Goal: Information Seeking & Learning: Check status

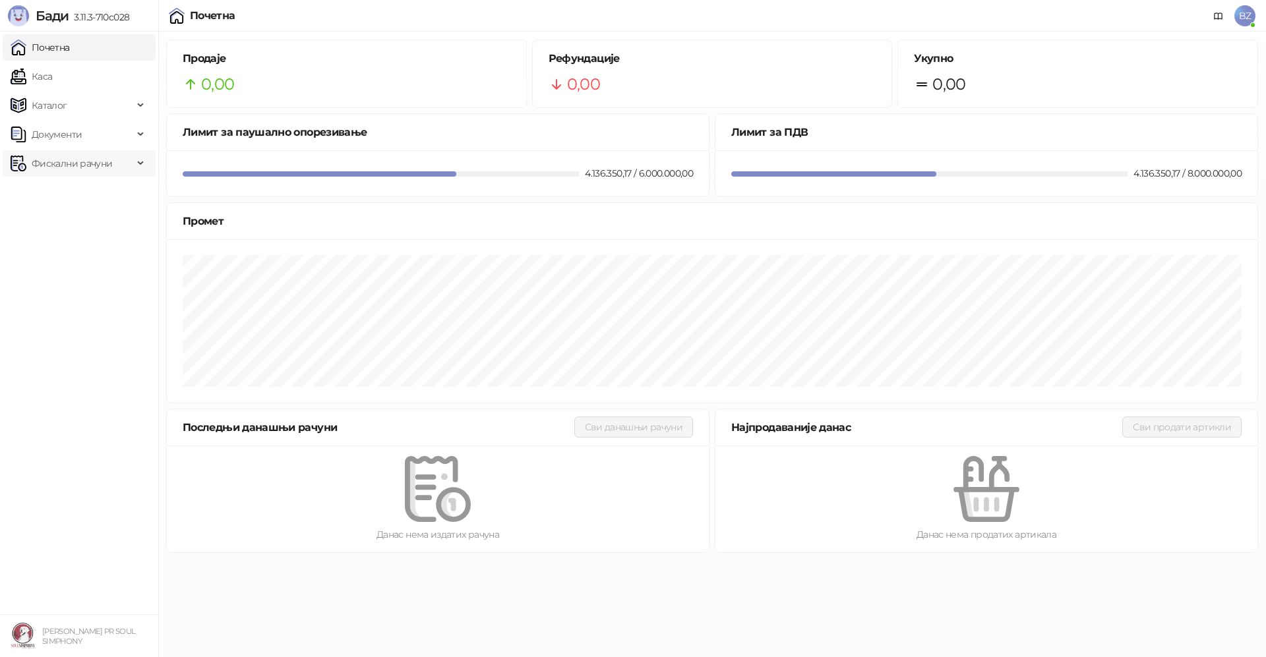
click at [68, 158] on span "Фискални рачуни" at bounding box center [72, 163] width 80 height 26
click at [72, 194] on link "Издати рачуни" at bounding box center [60, 192] width 88 height 26
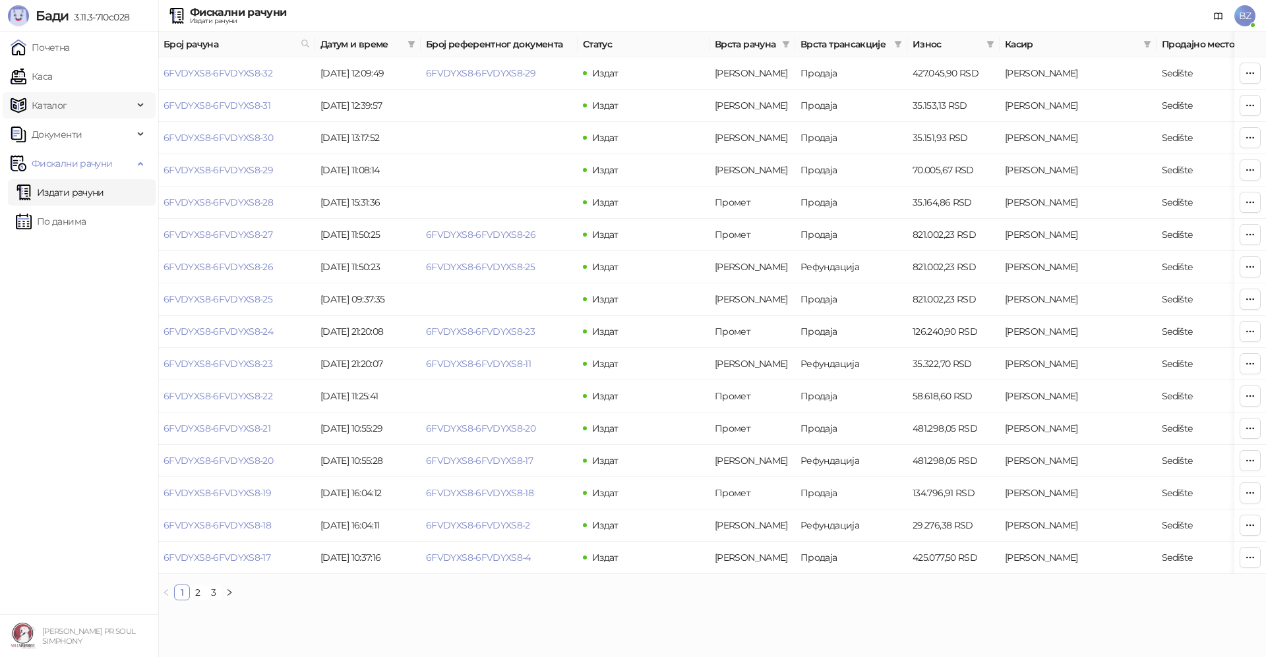
click at [72, 105] on span "Каталог" at bounding box center [72, 105] width 123 height 26
click at [69, 193] on link "Артикли" at bounding box center [46, 192] width 61 height 26
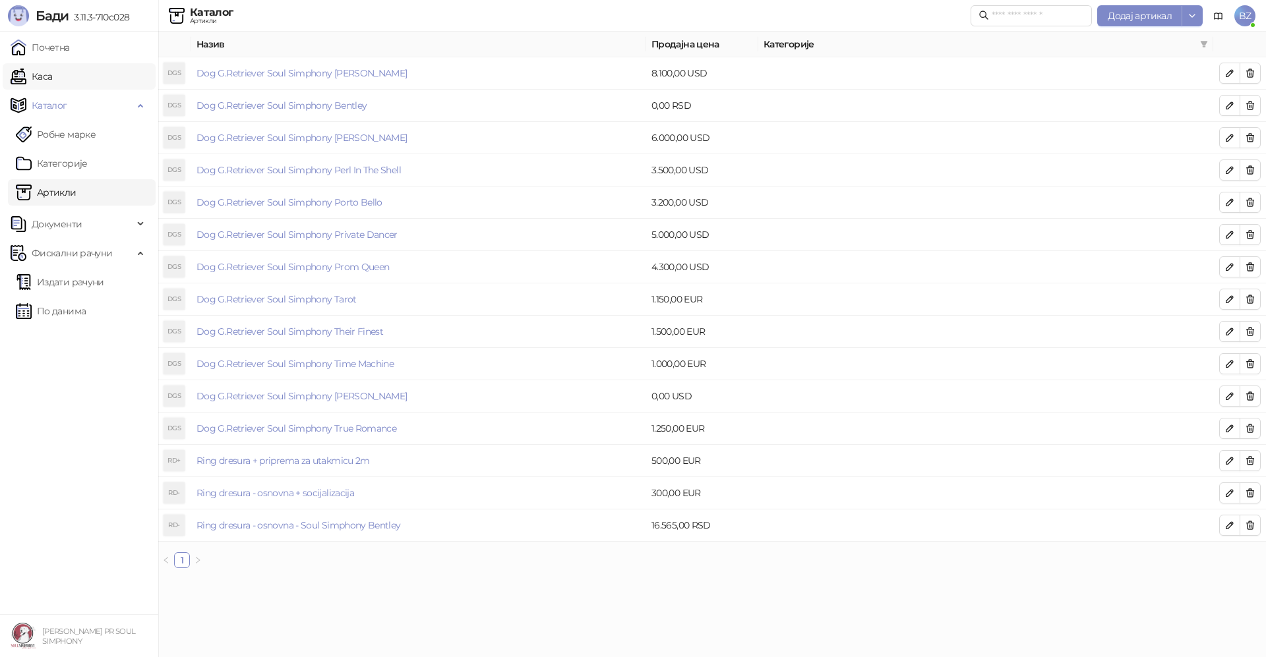
click at [52, 74] on link "Каса" at bounding box center [32, 76] width 42 height 26
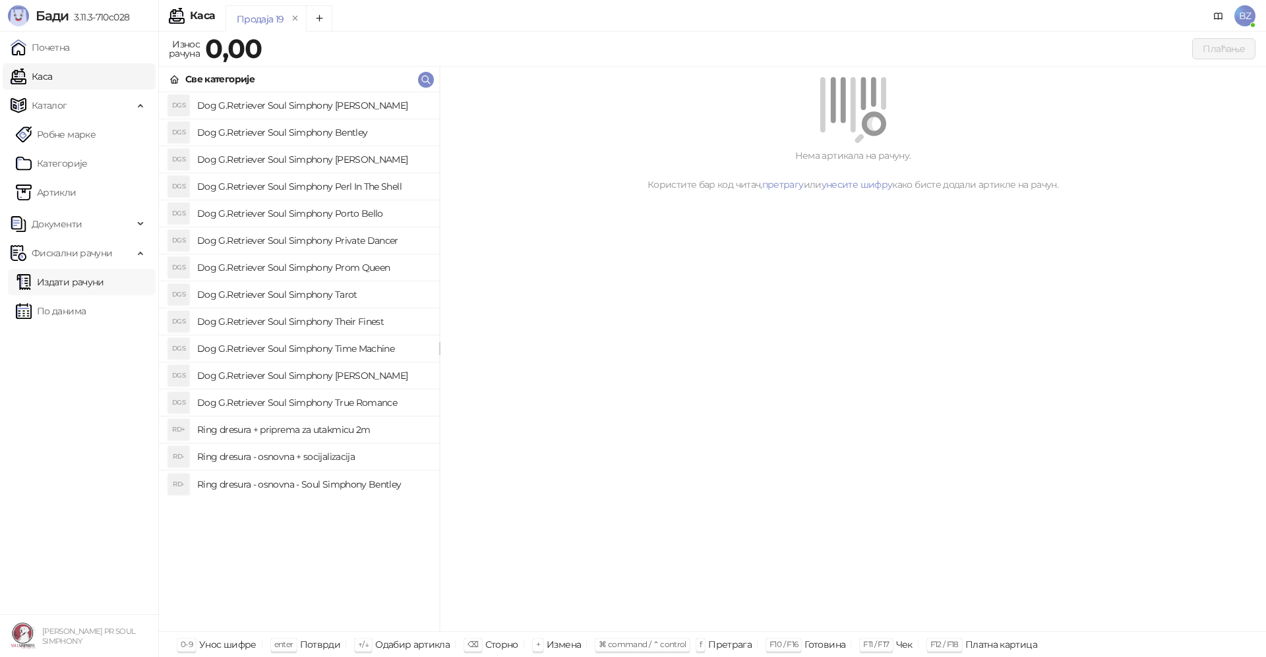
click at [81, 289] on link "Издати рачуни" at bounding box center [60, 282] width 88 height 26
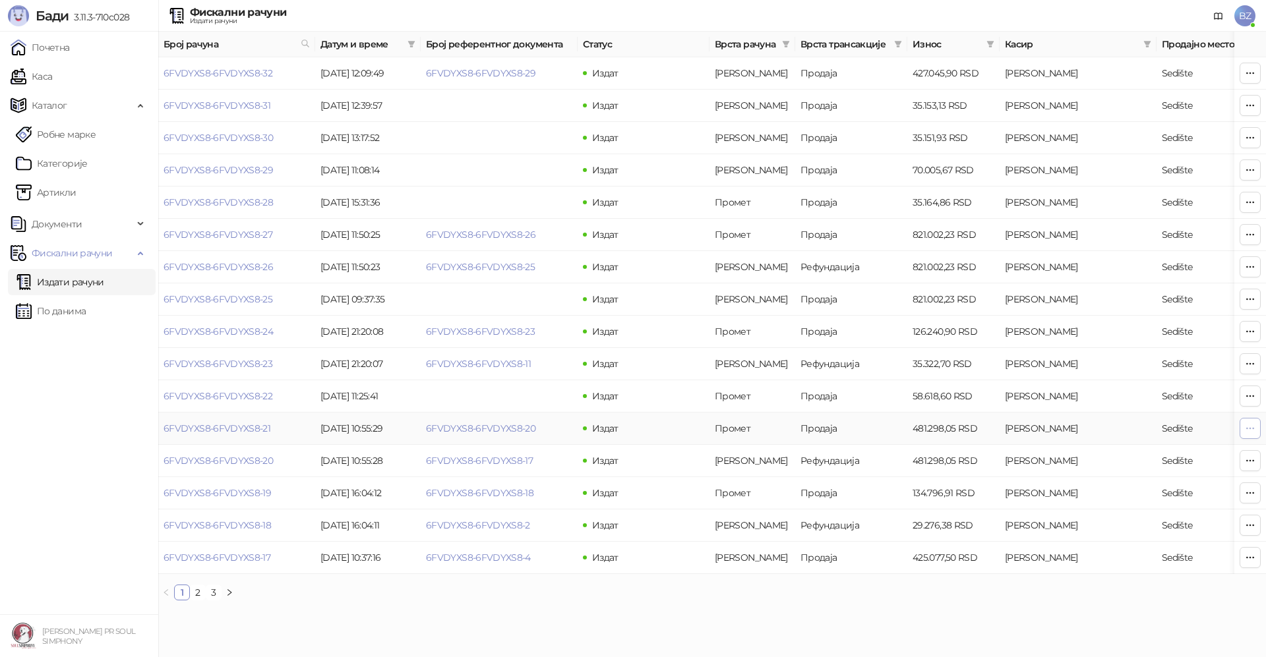
click at [1253, 431] on icon "button" at bounding box center [1249, 428] width 11 height 11
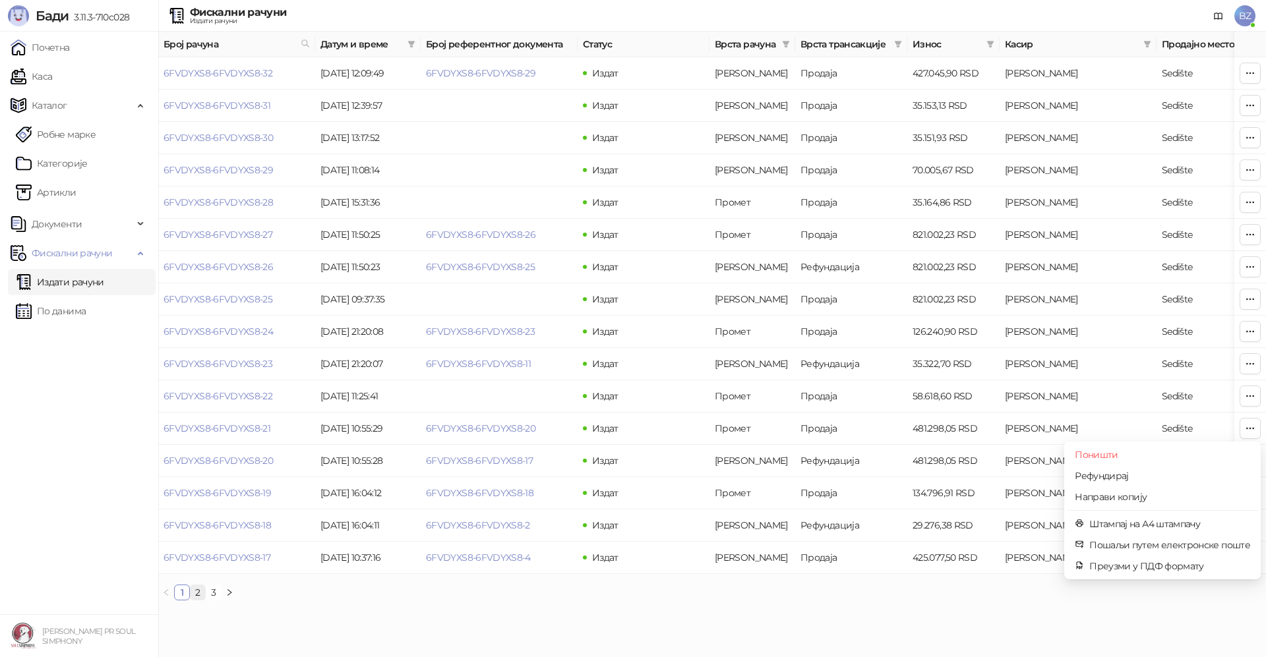
click at [196, 600] on link "2" at bounding box center [197, 592] width 15 height 15
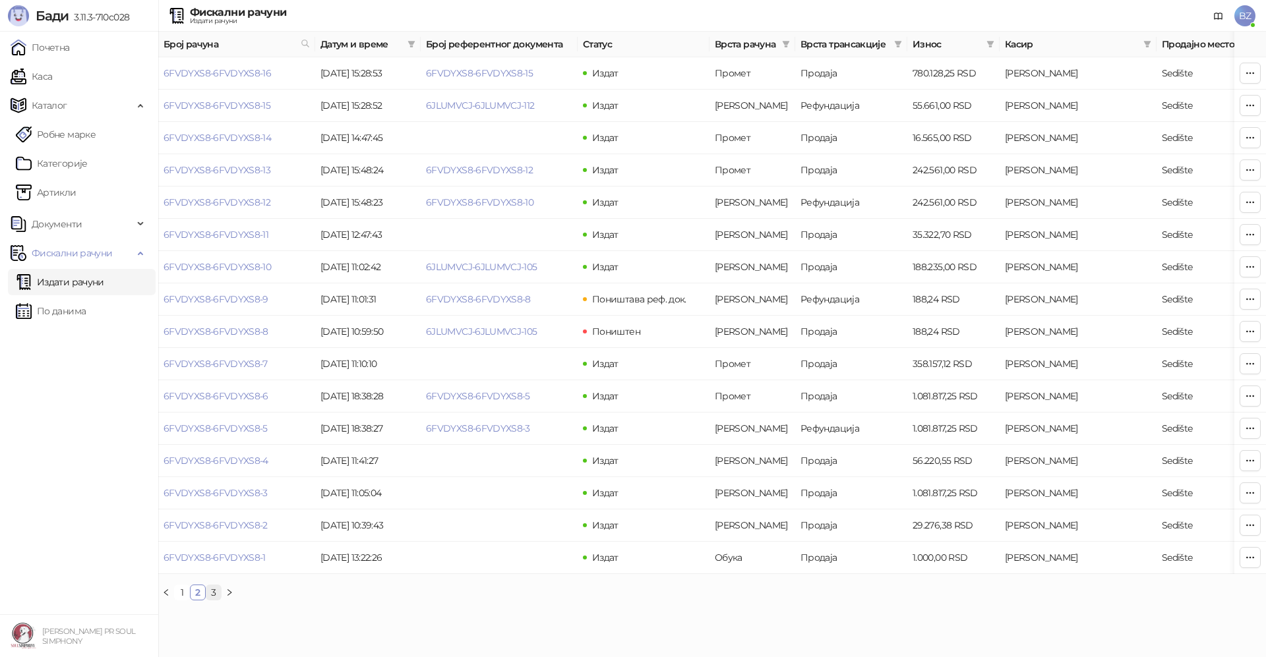
click at [212, 600] on link "3" at bounding box center [213, 592] width 15 height 15
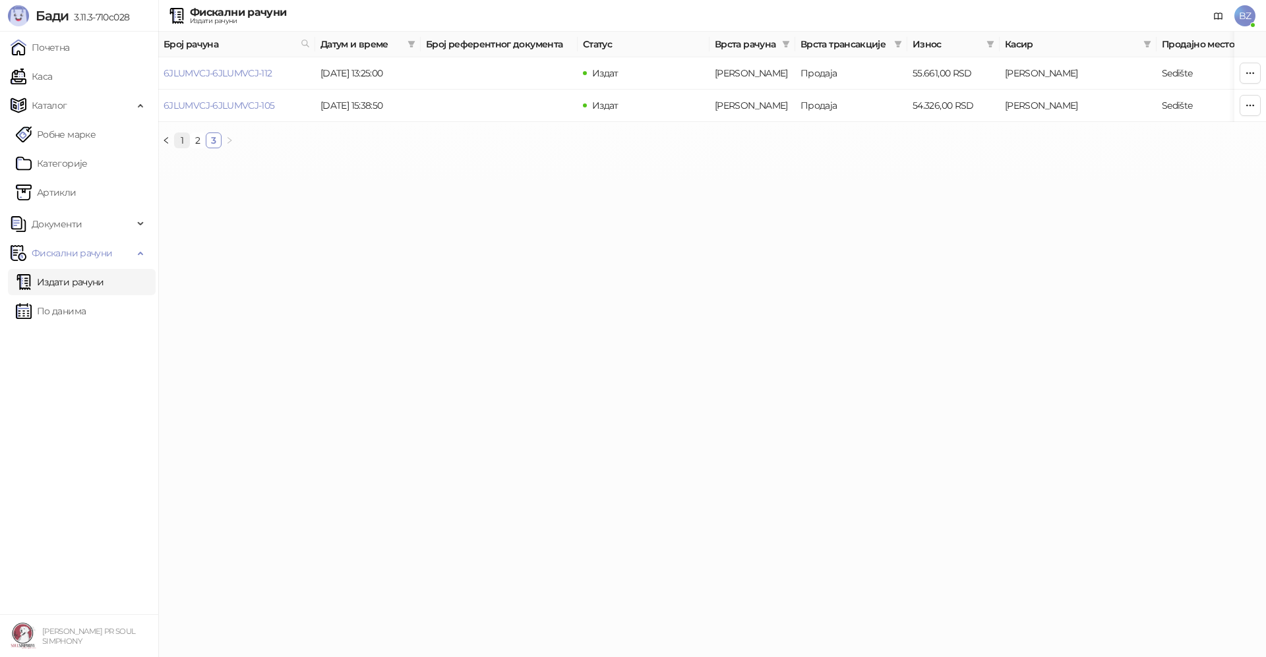
click at [179, 148] on link "1" at bounding box center [182, 140] width 15 height 15
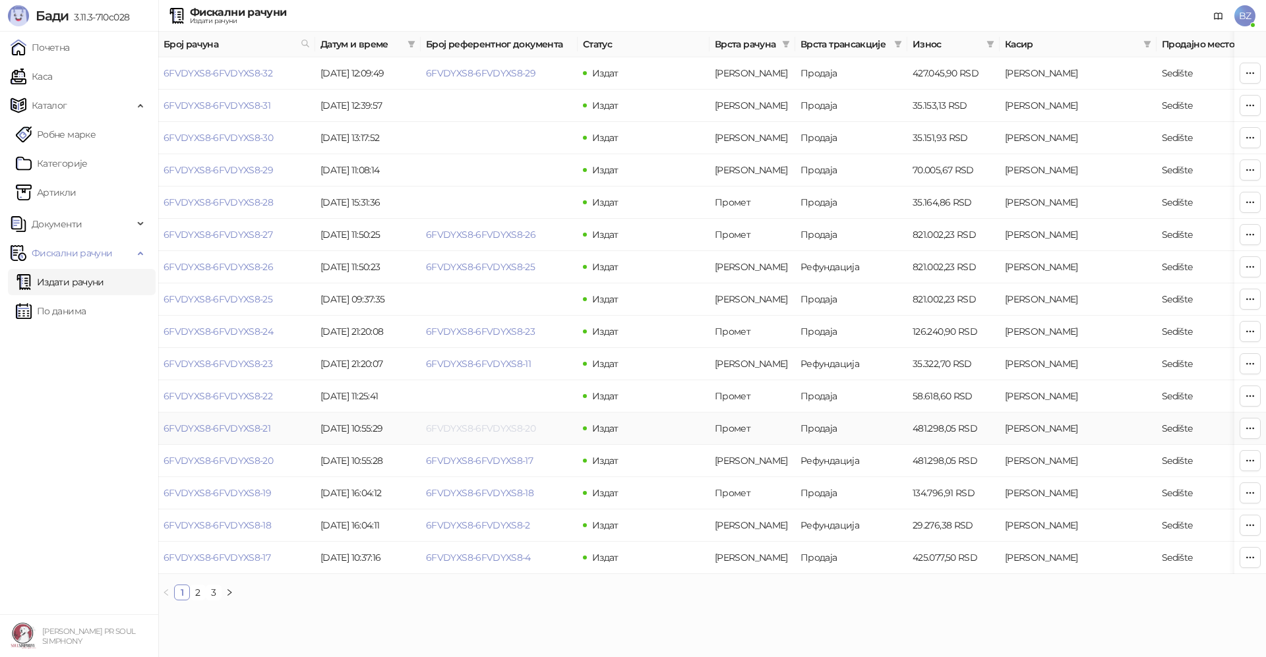
click at [451, 430] on link "6FVDYXS8-6FVDYXS8-20" at bounding box center [480, 429] width 109 height 12
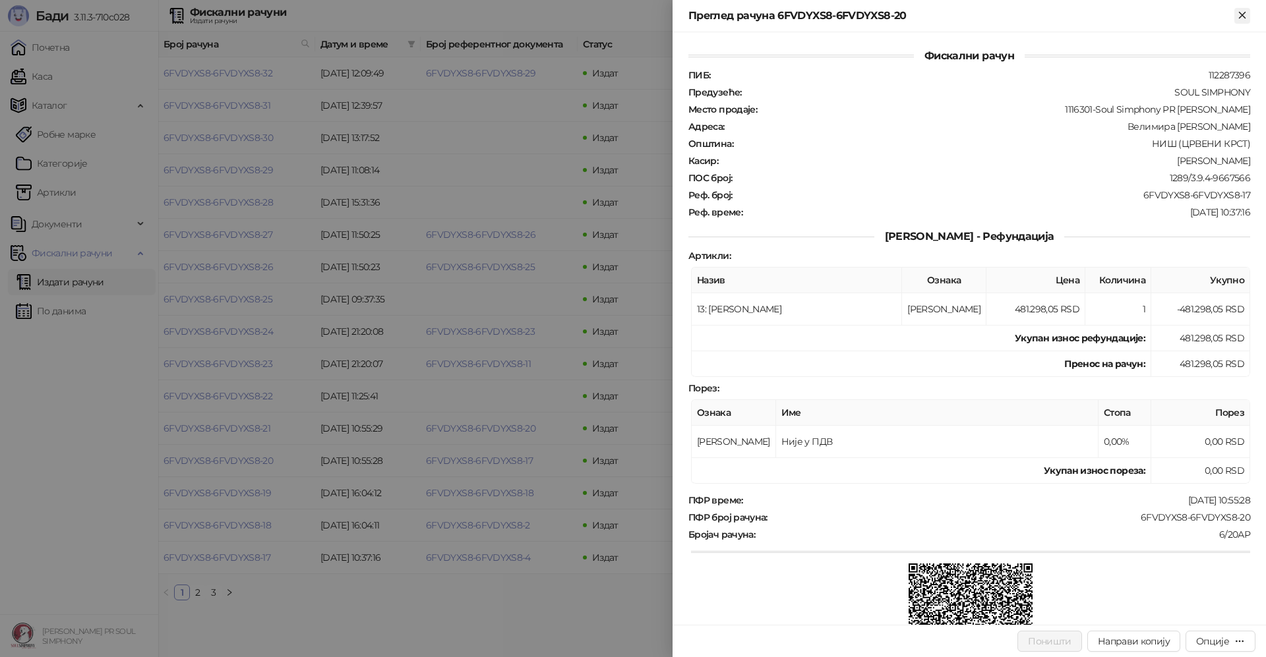
click at [1242, 18] on icon "Close" at bounding box center [1242, 15] width 12 height 12
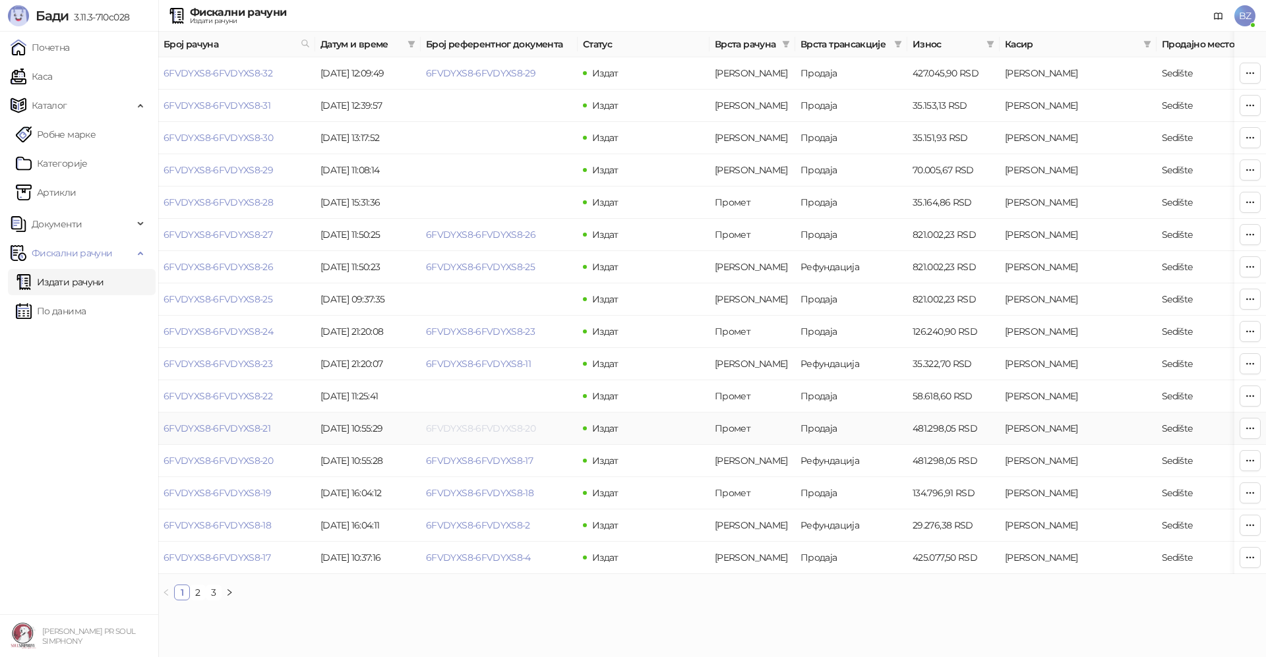
click at [502, 429] on link "6FVDYXS8-6FVDYXS8-20" at bounding box center [480, 429] width 109 height 12
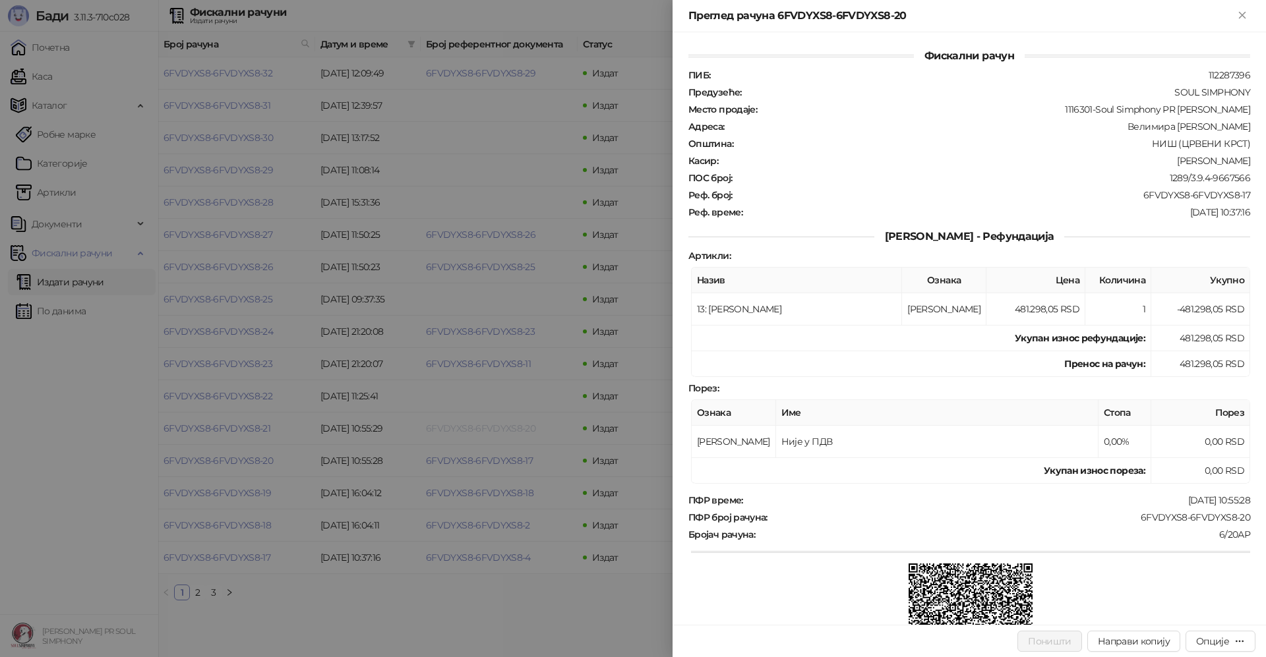
click at [502, 429] on div at bounding box center [633, 328] width 1266 height 657
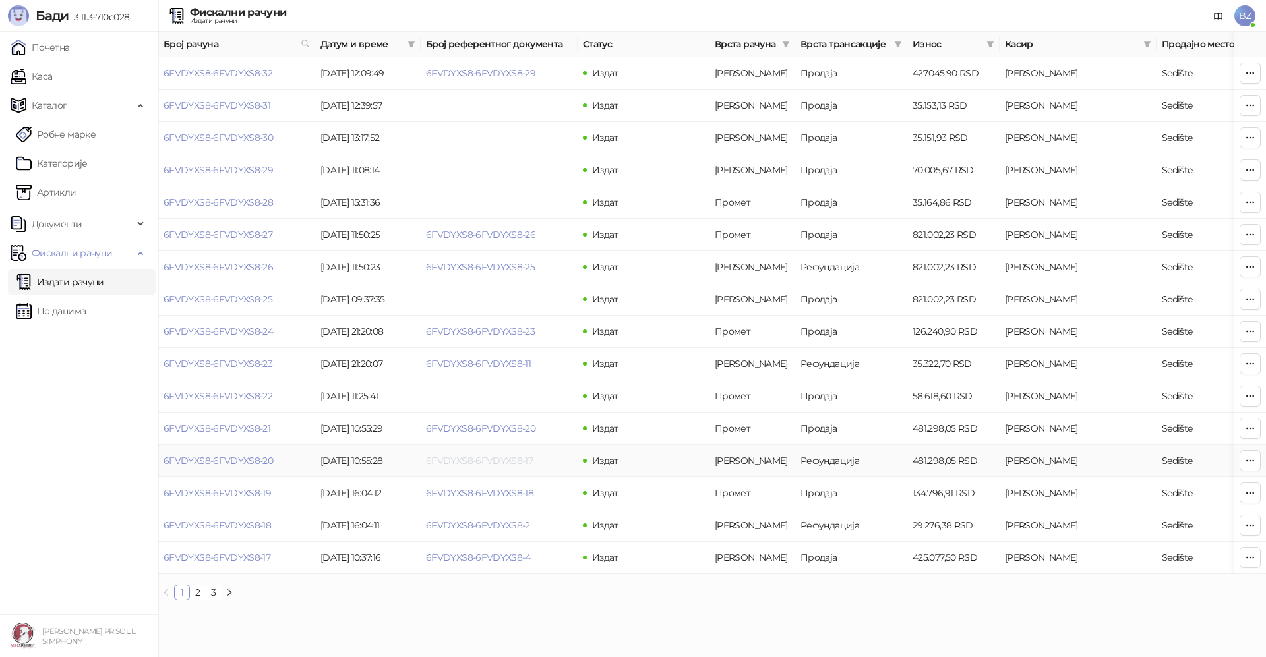
click at [510, 463] on link "6FVDYXS8-6FVDYXS8-17" at bounding box center [479, 461] width 107 height 12
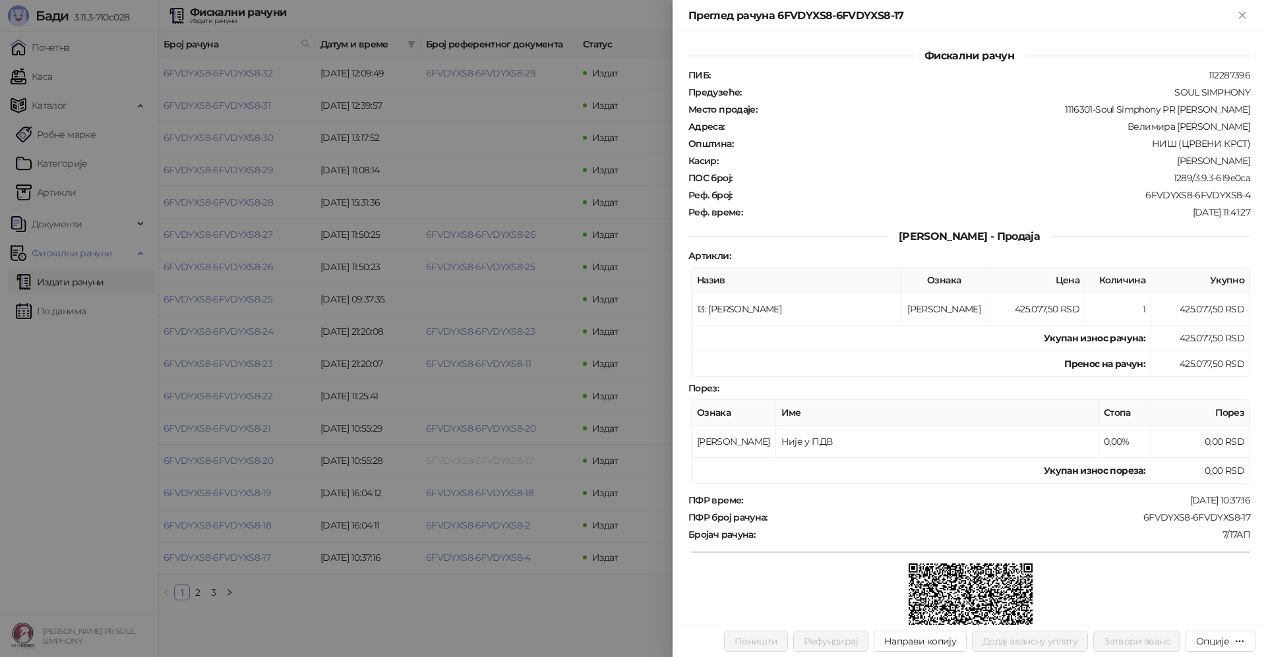
click at [510, 463] on div at bounding box center [633, 328] width 1266 height 657
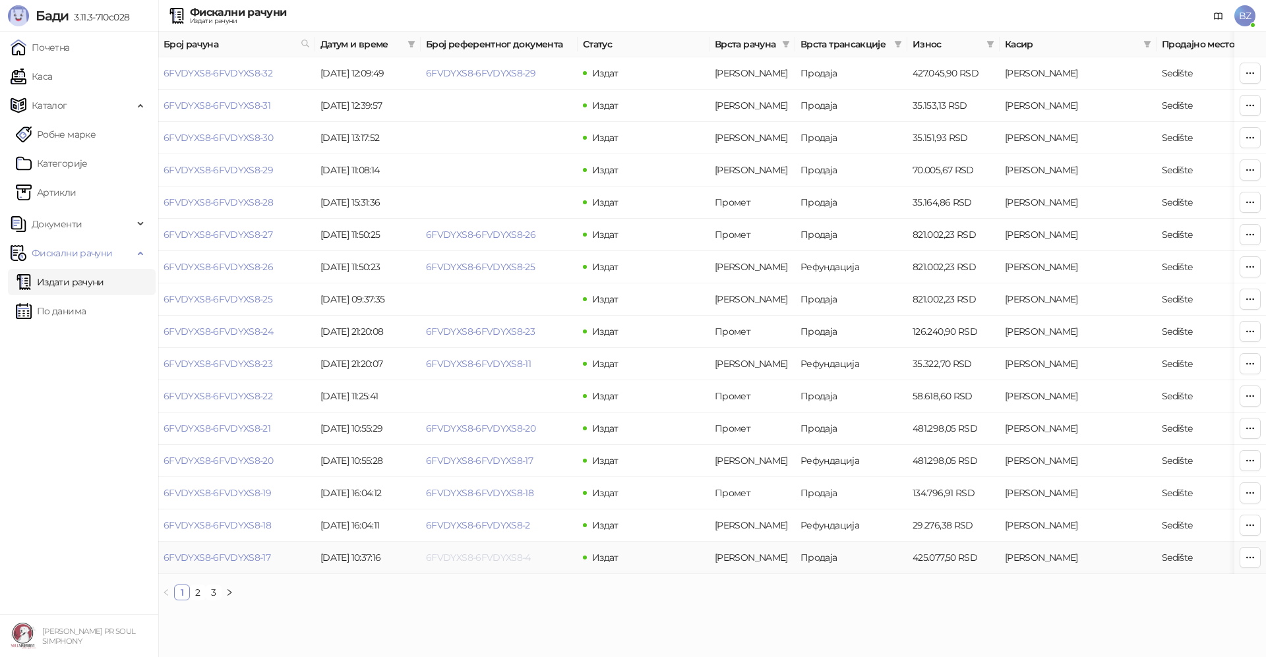
click at [511, 562] on link "6FVDYXS8-6FVDYXS8-4" at bounding box center [478, 558] width 105 height 12
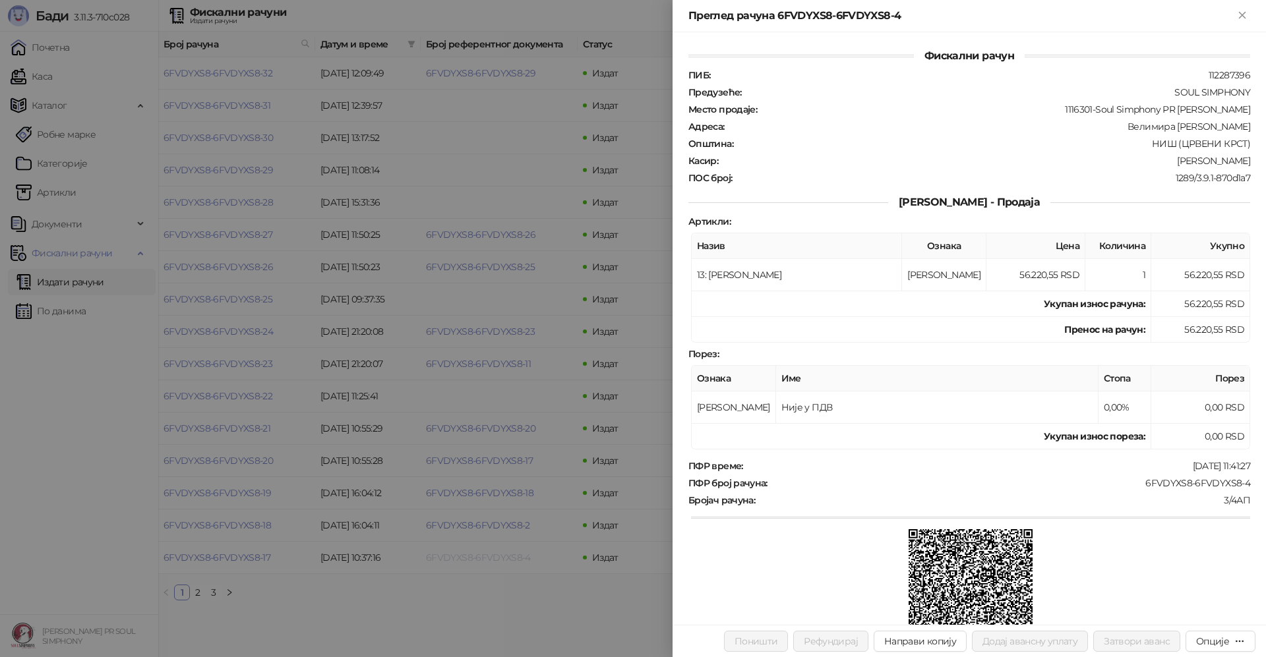
click at [511, 562] on div at bounding box center [633, 328] width 1266 height 657
